Goal: Task Accomplishment & Management: Manage account settings

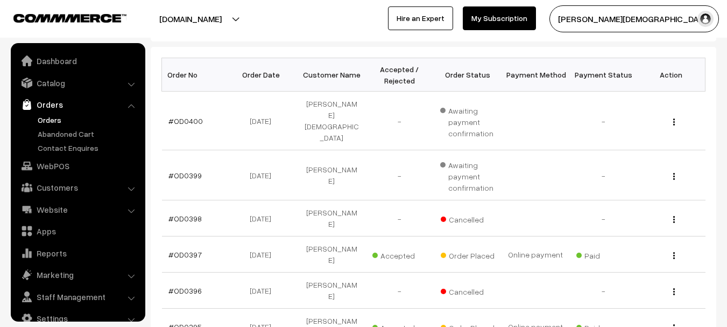
scroll to position [17, 0]
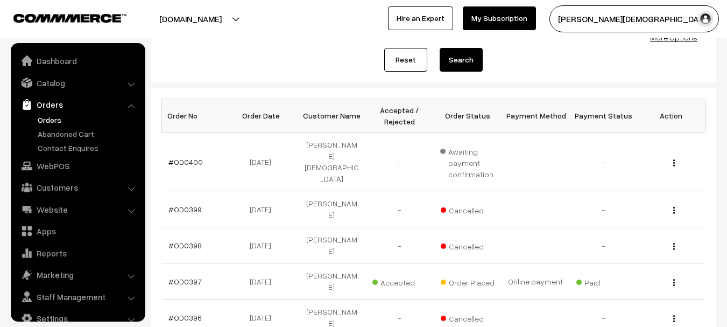
scroll to position [17, 0]
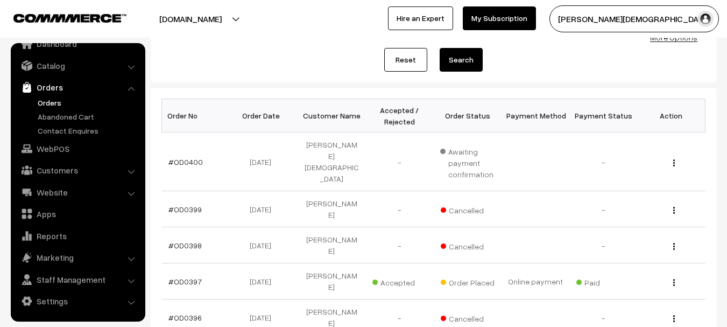
scroll to position [121, 0]
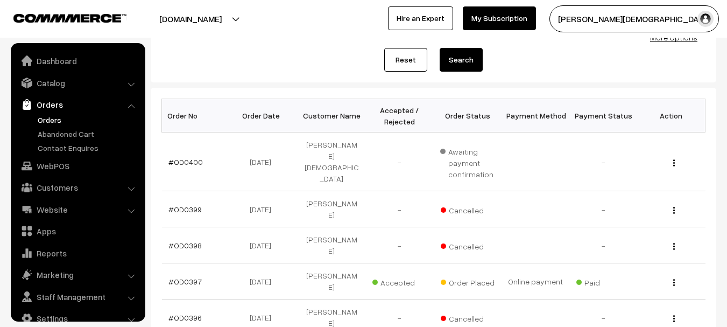
scroll to position [17, 0]
